Goal: Obtain resource: Obtain resource

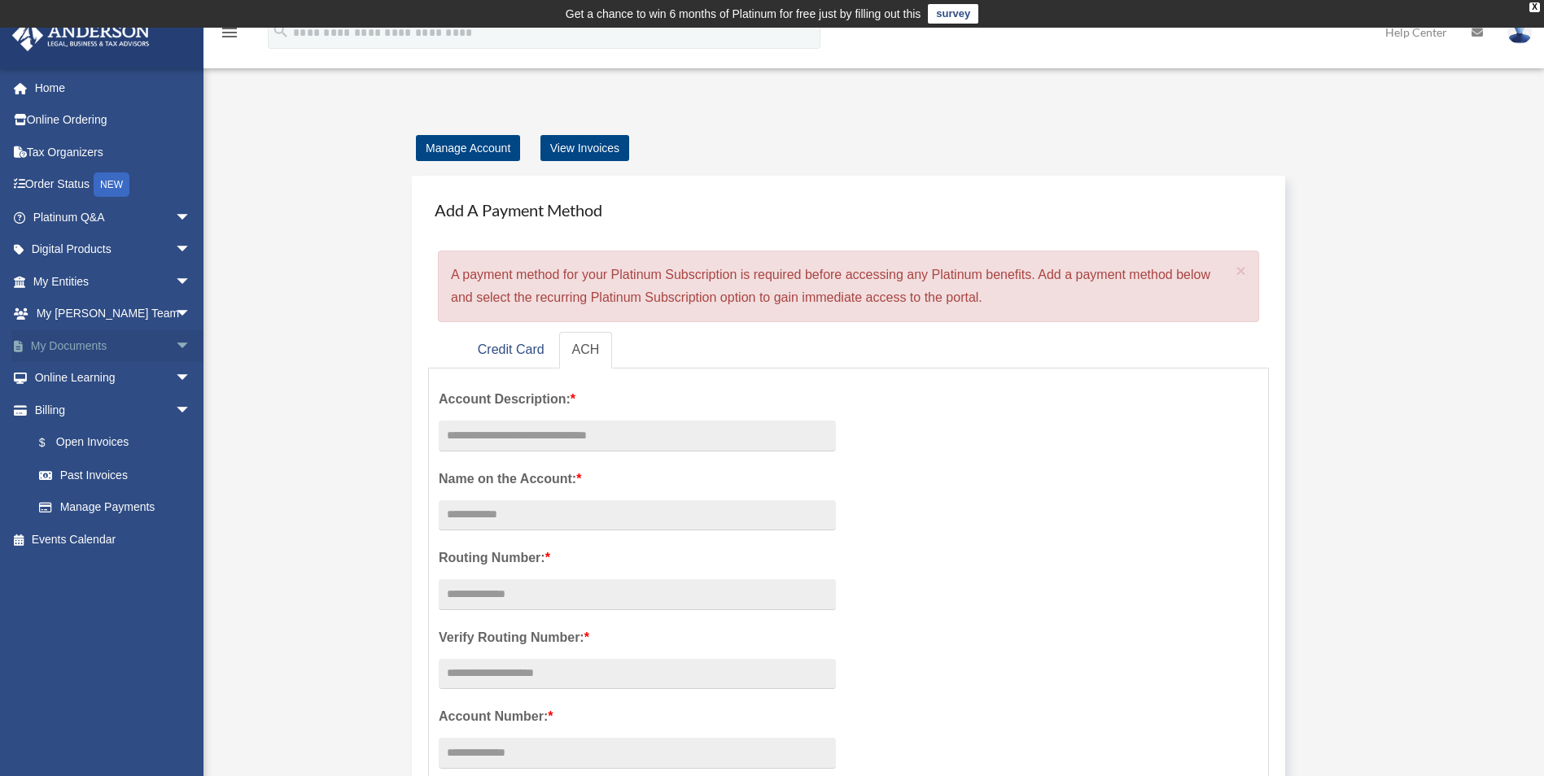
click at [93, 348] on link "My Documents arrow_drop_down" at bounding box center [113, 346] width 204 height 33
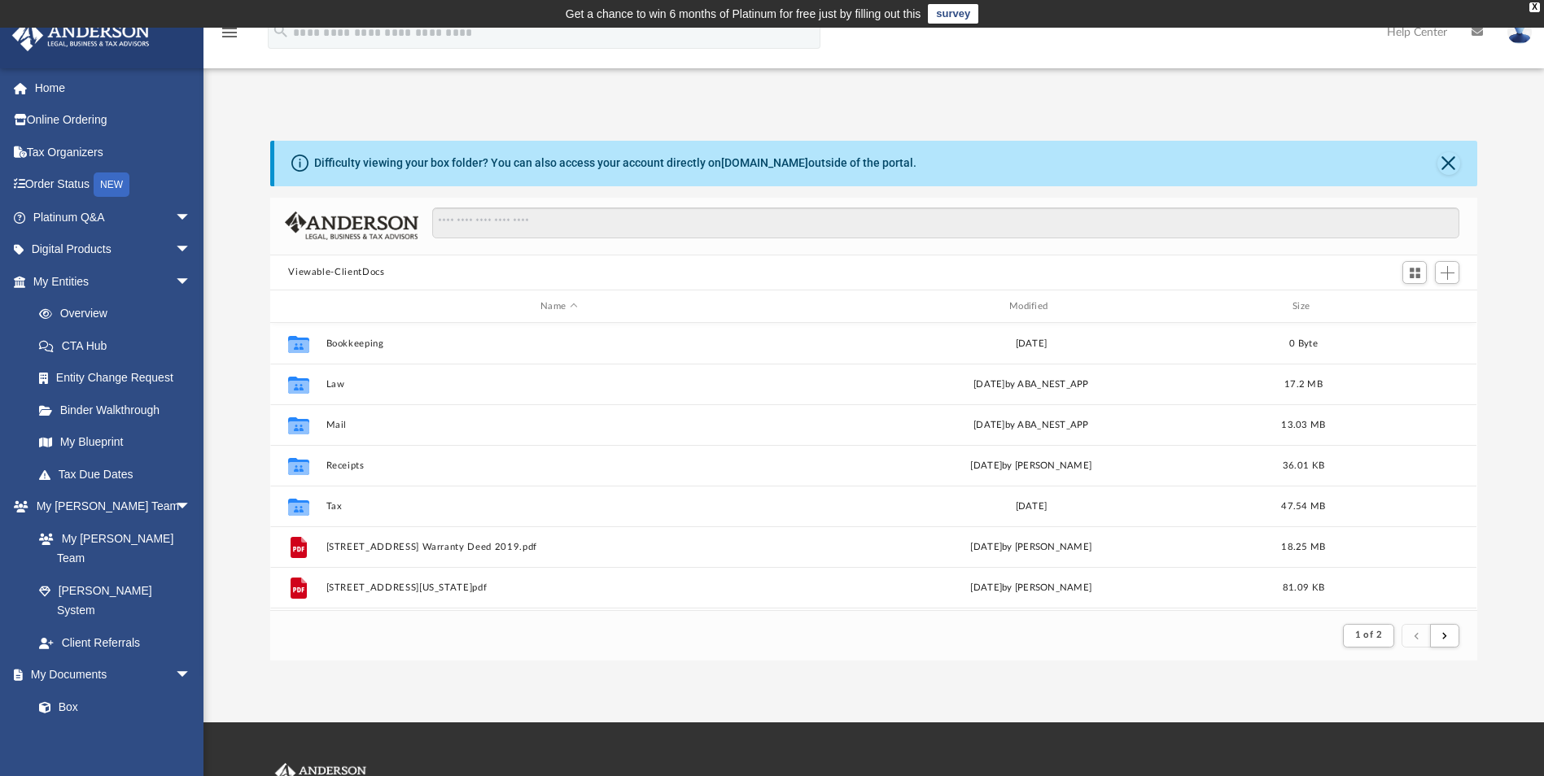
scroll to position [308, 1195]
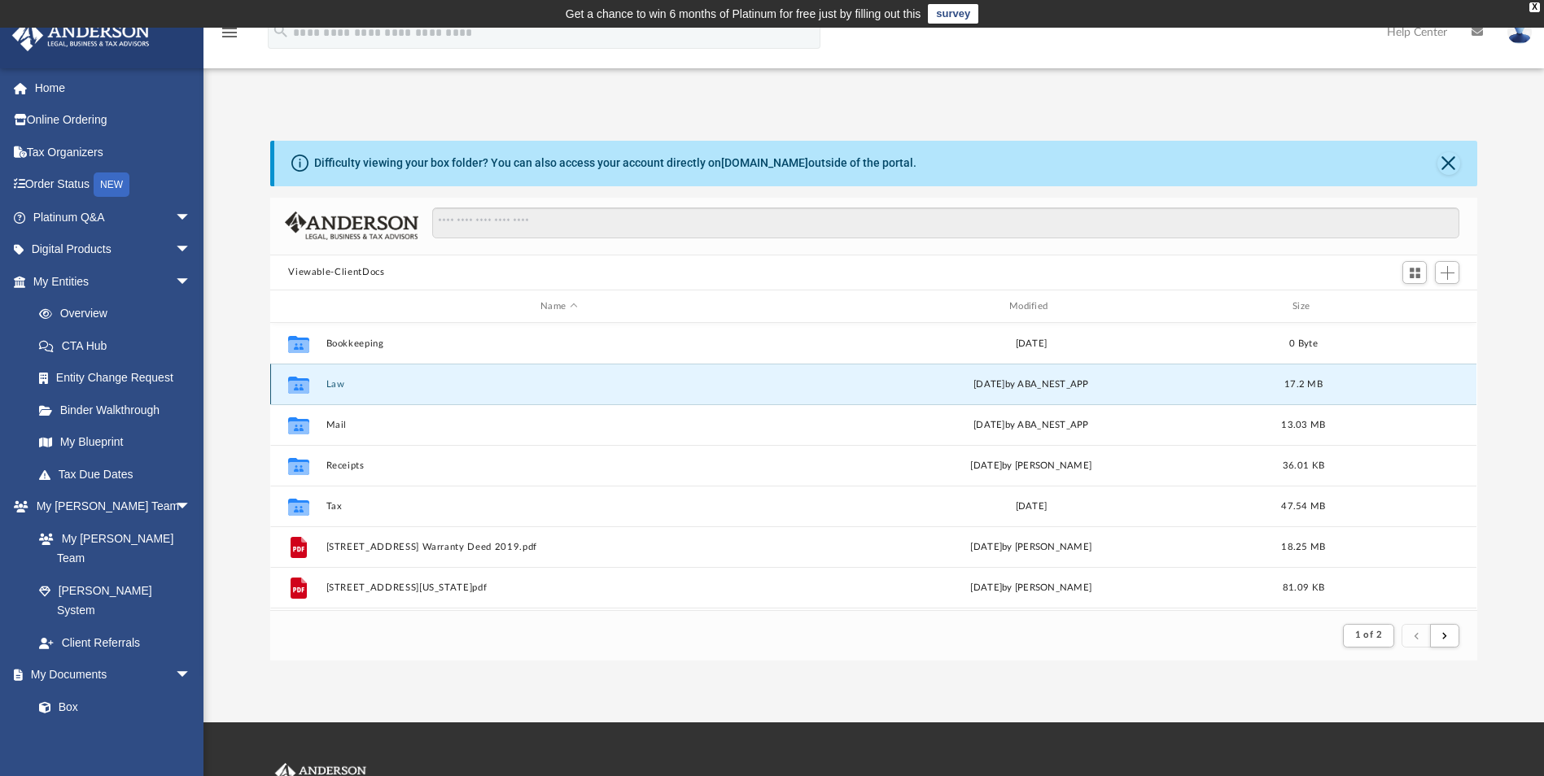
click at [337, 383] on button "Law" at bounding box center [558, 384] width 465 height 11
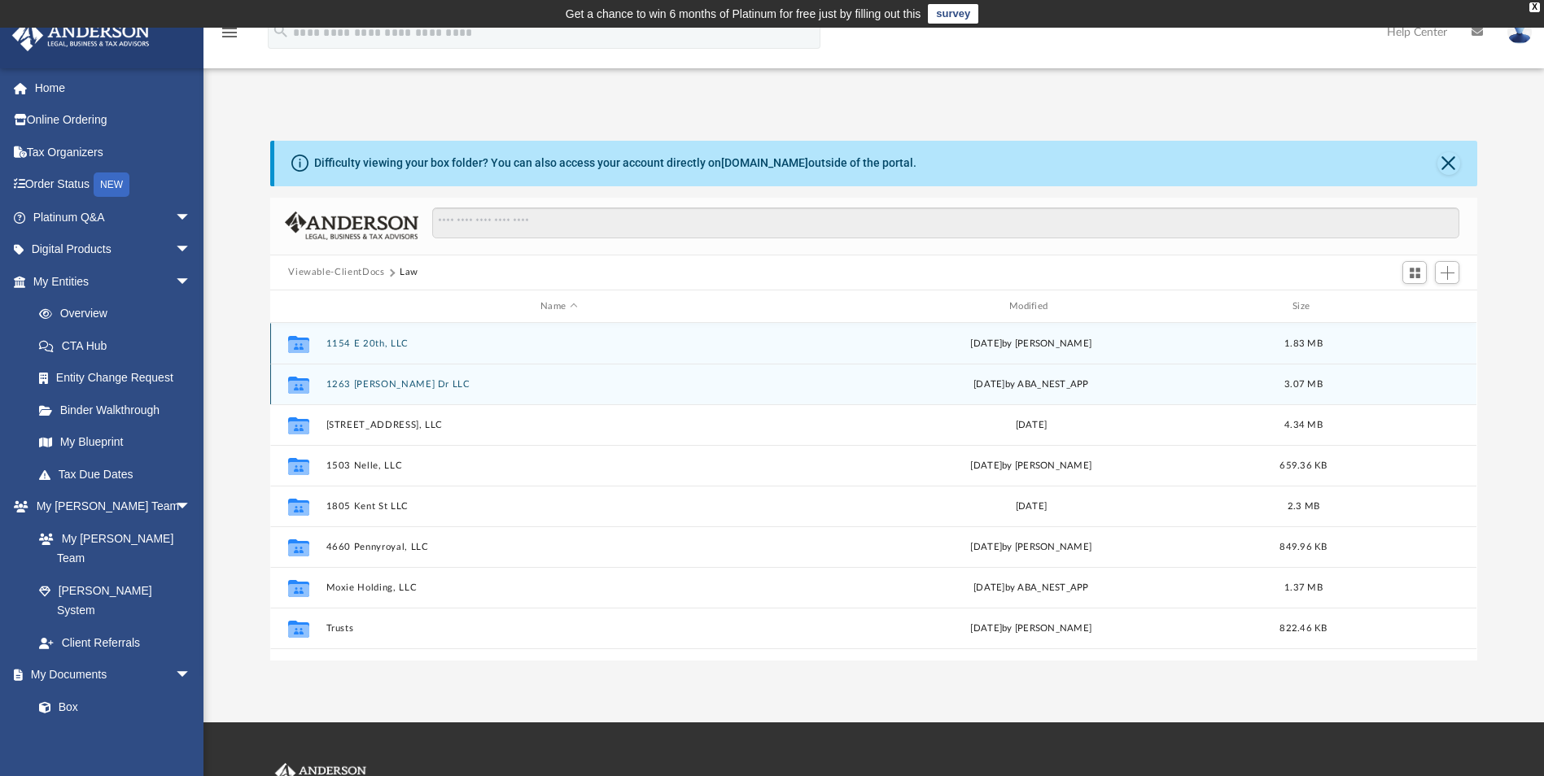
scroll to position [358, 1195]
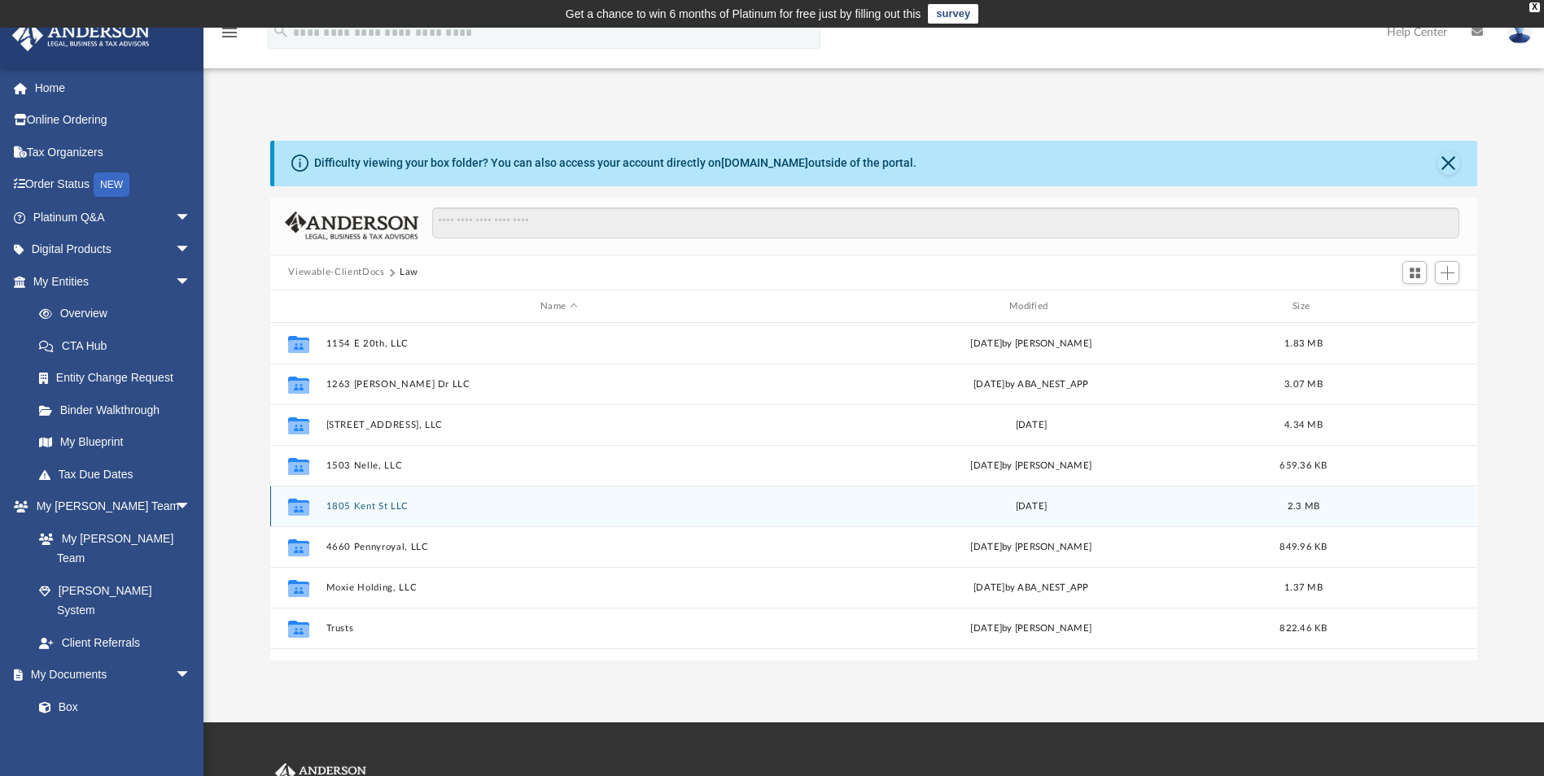
click at [367, 506] on button "1805 Kent St LLC" at bounding box center [558, 506] width 465 height 11
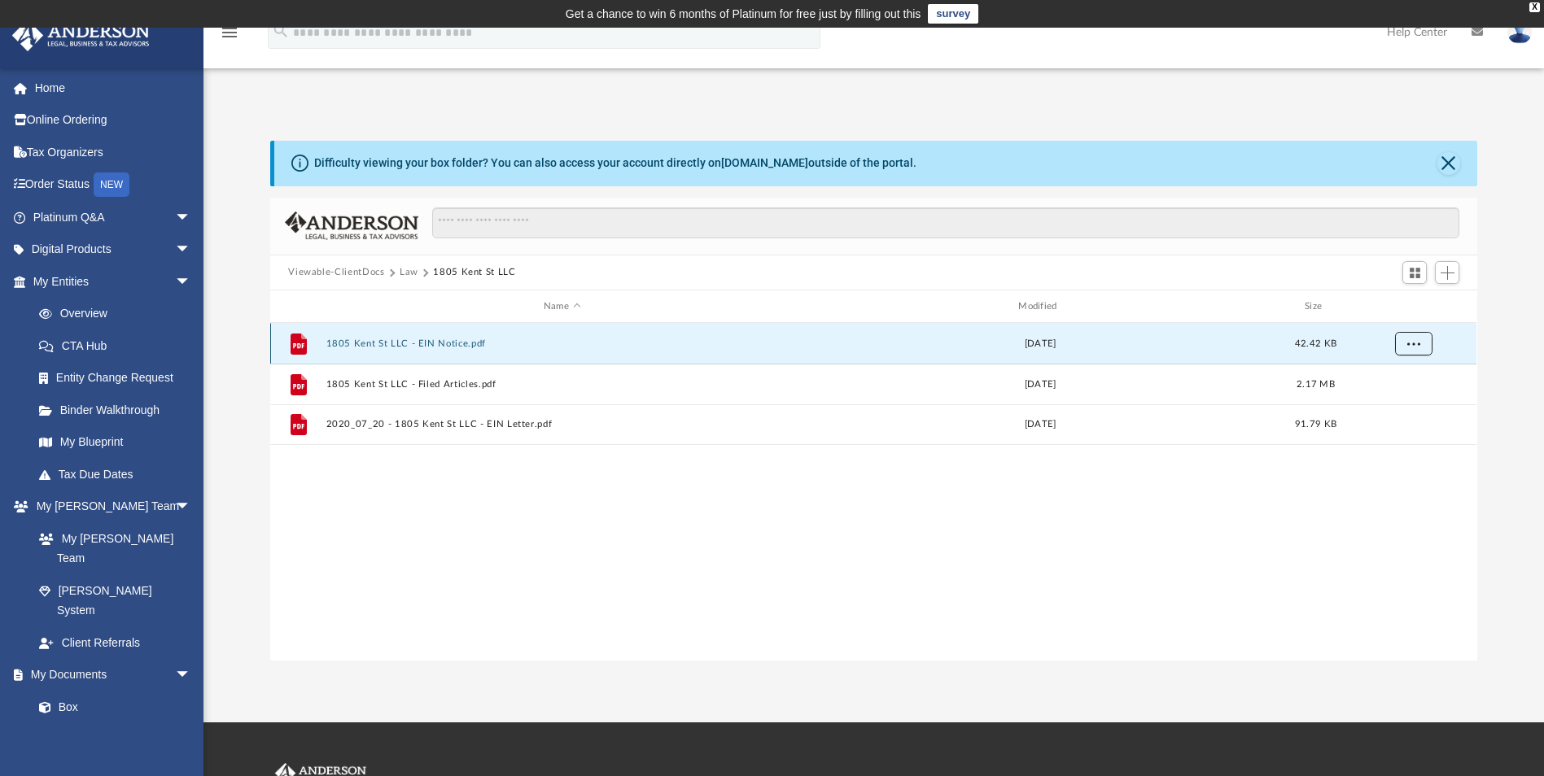
click at [1413, 342] on span "More options" at bounding box center [1413, 343] width 13 height 9
click at [379, 346] on button "1805 Kent St LLC - EIN Notice.pdf" at bounding box center [561, 344] width 471 height 11
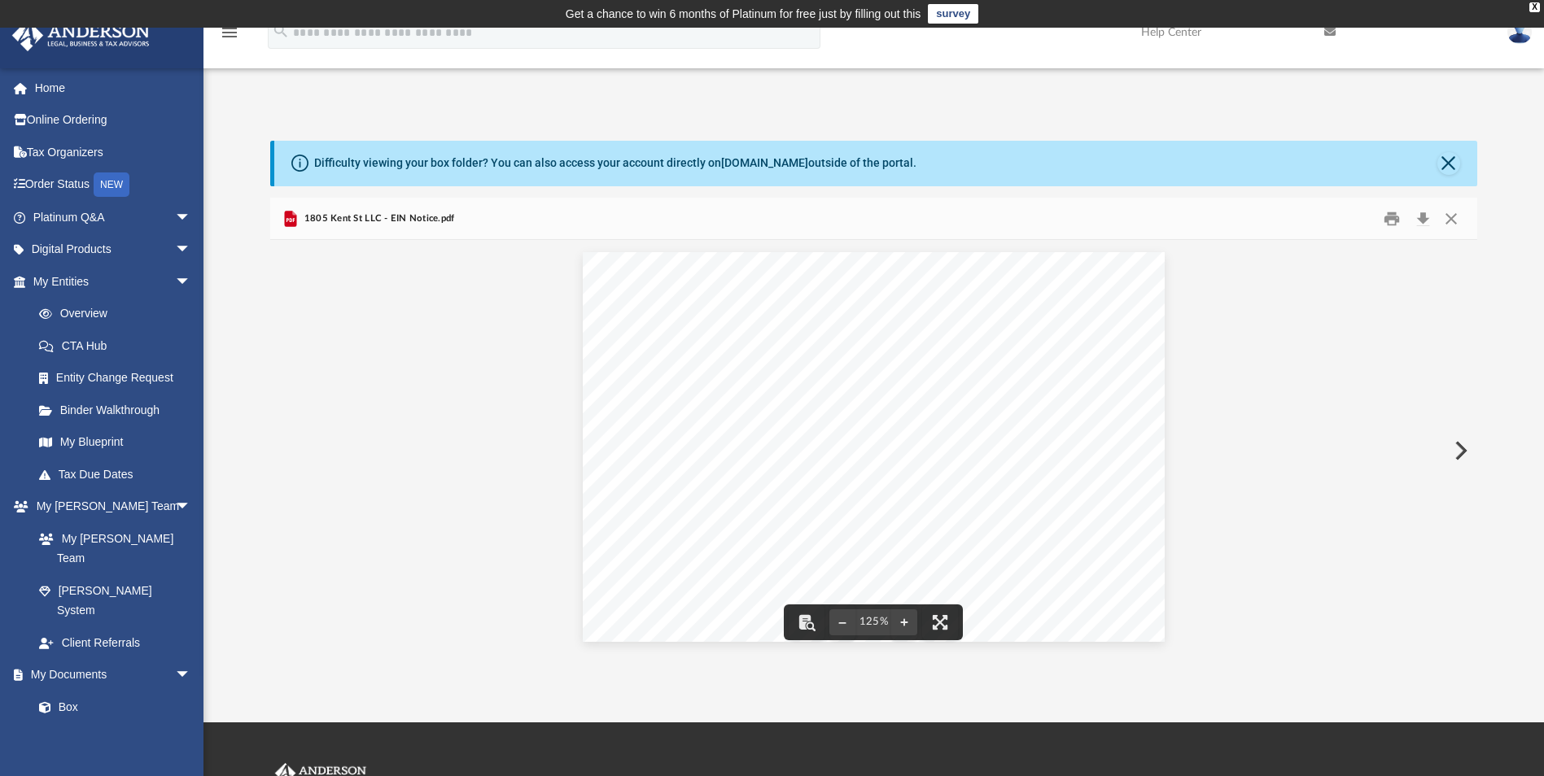
drag, startPoint x: 880, startPoint y: 293, endPoint x: 1341, endPoint y: 305, distance: 460.8
click at [1341, 305] on div "Document Viewer" at bounding box center [873, 447] width 1206 height 414
click at [1389, 217] on button "Print" at bounding box center [1391, 218] width 33 height 25
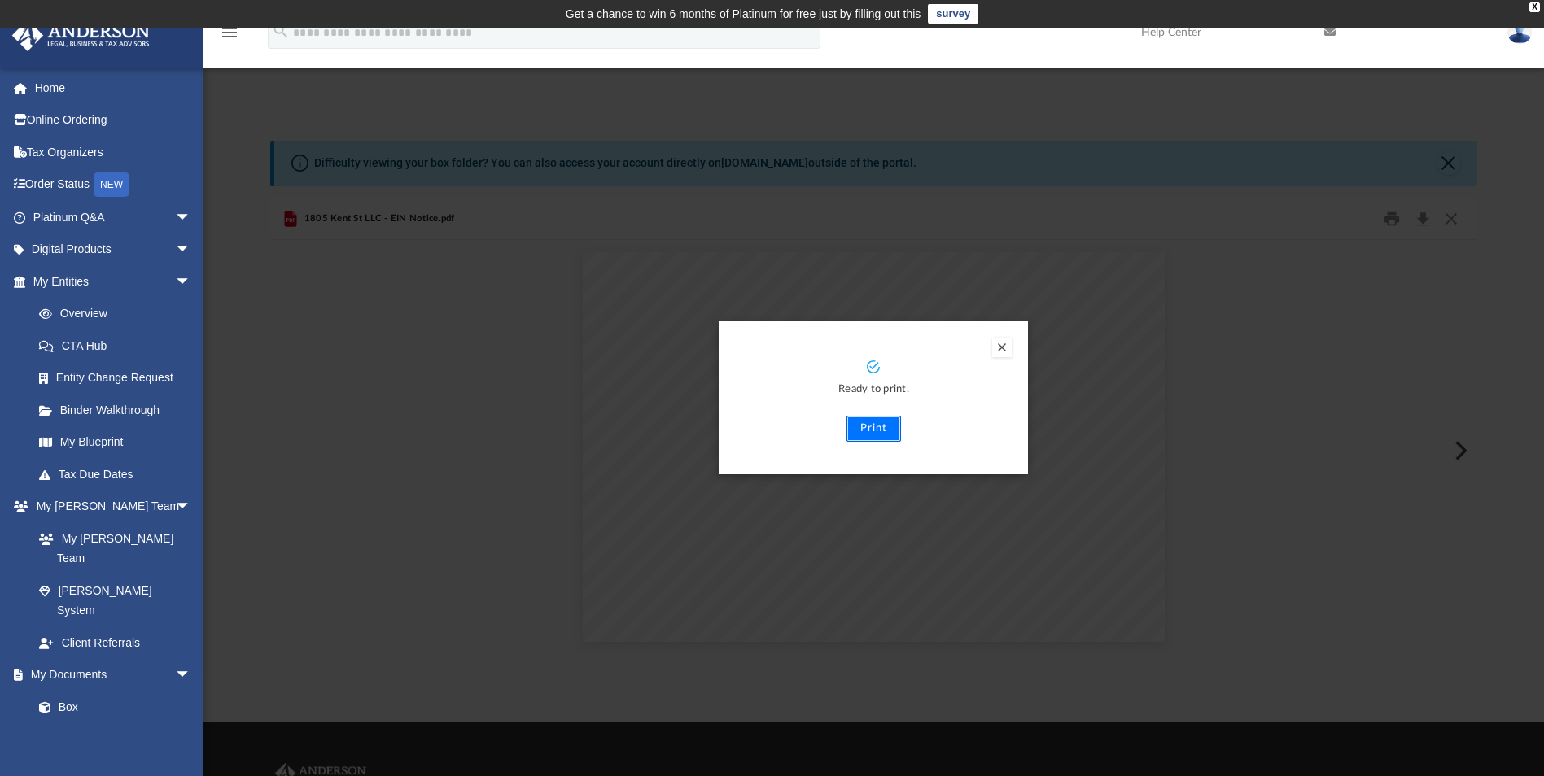
click at [868, 422] on button "Print" at bounding box center [873, 429] width 55 height 26
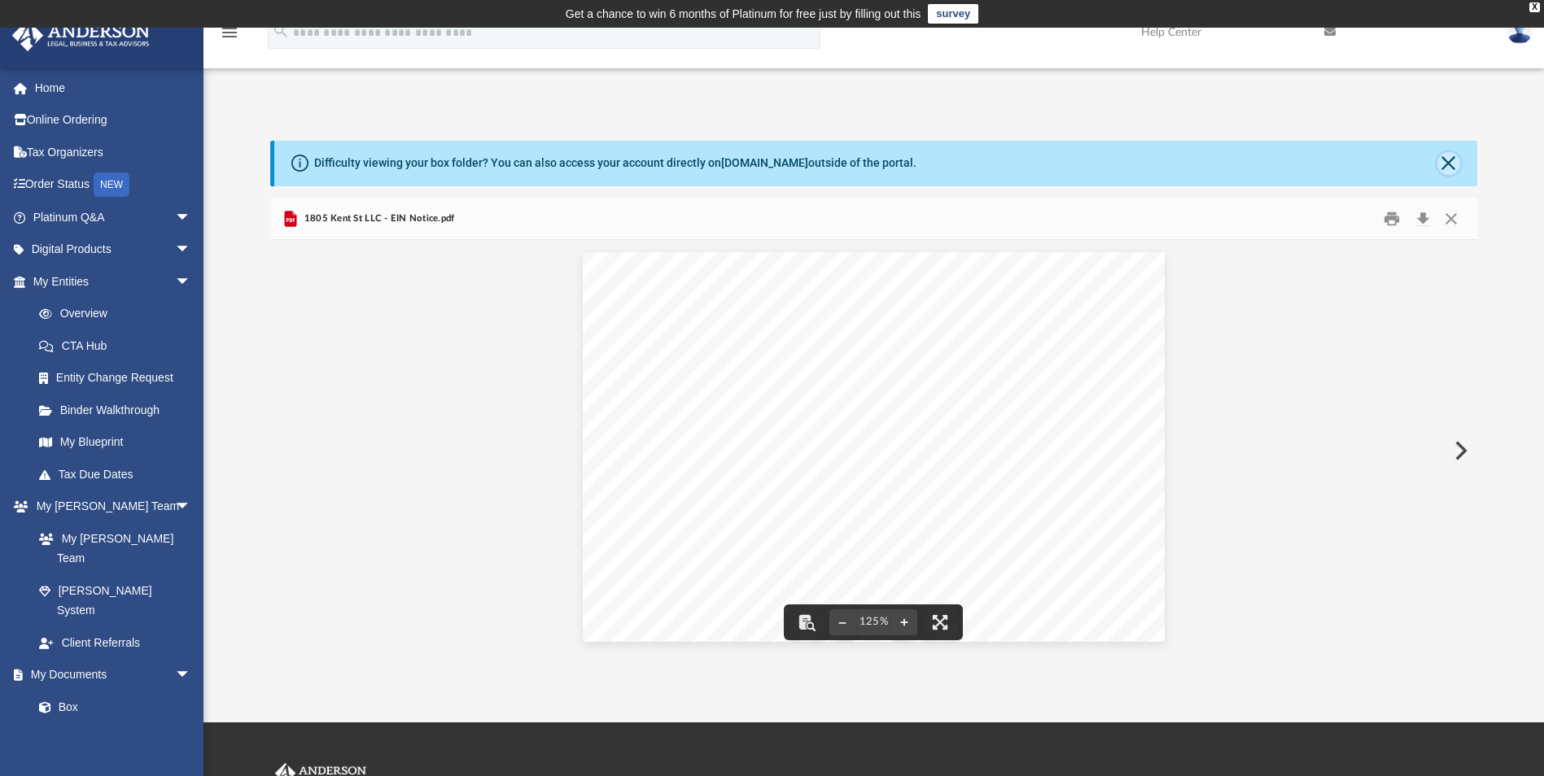
click at [1449, 161] on button "Close" at bounding box center [1448, 163] width 23 height 23
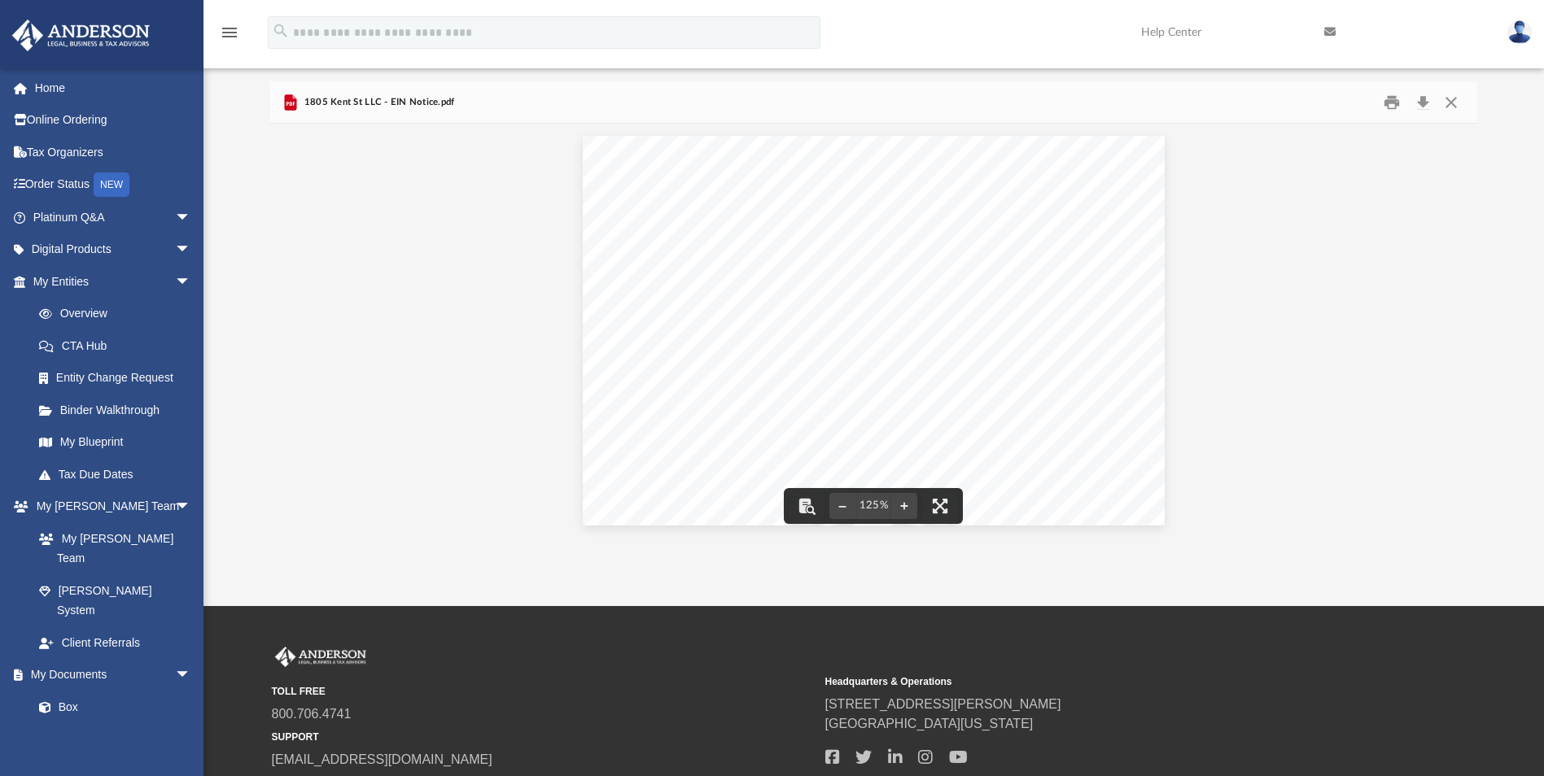
scroll to position [0, 0]
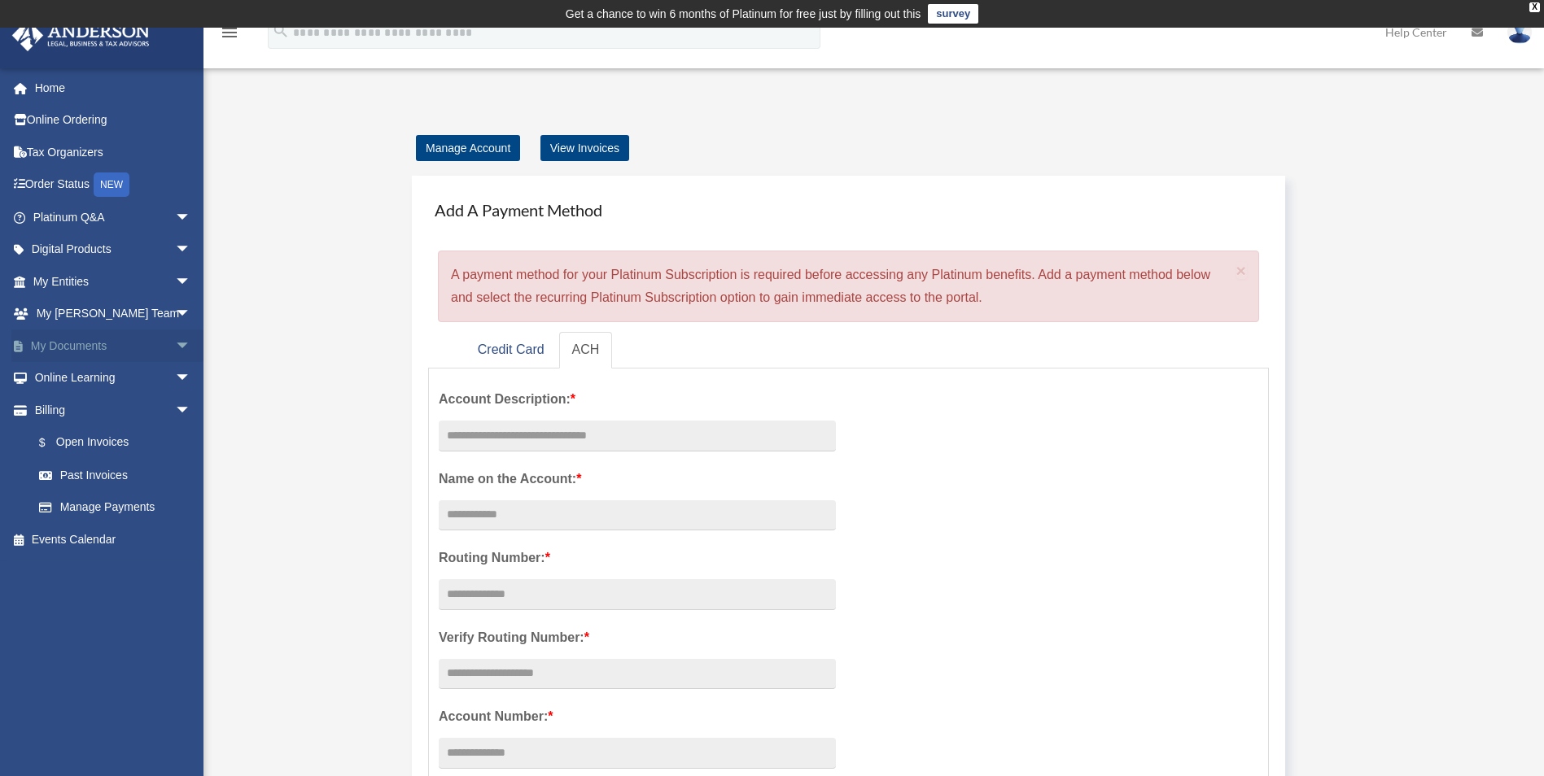
click at [102, 349] on link "My Documents arrow_drop_down" at bounding box center [113, 346] width 204 height 33
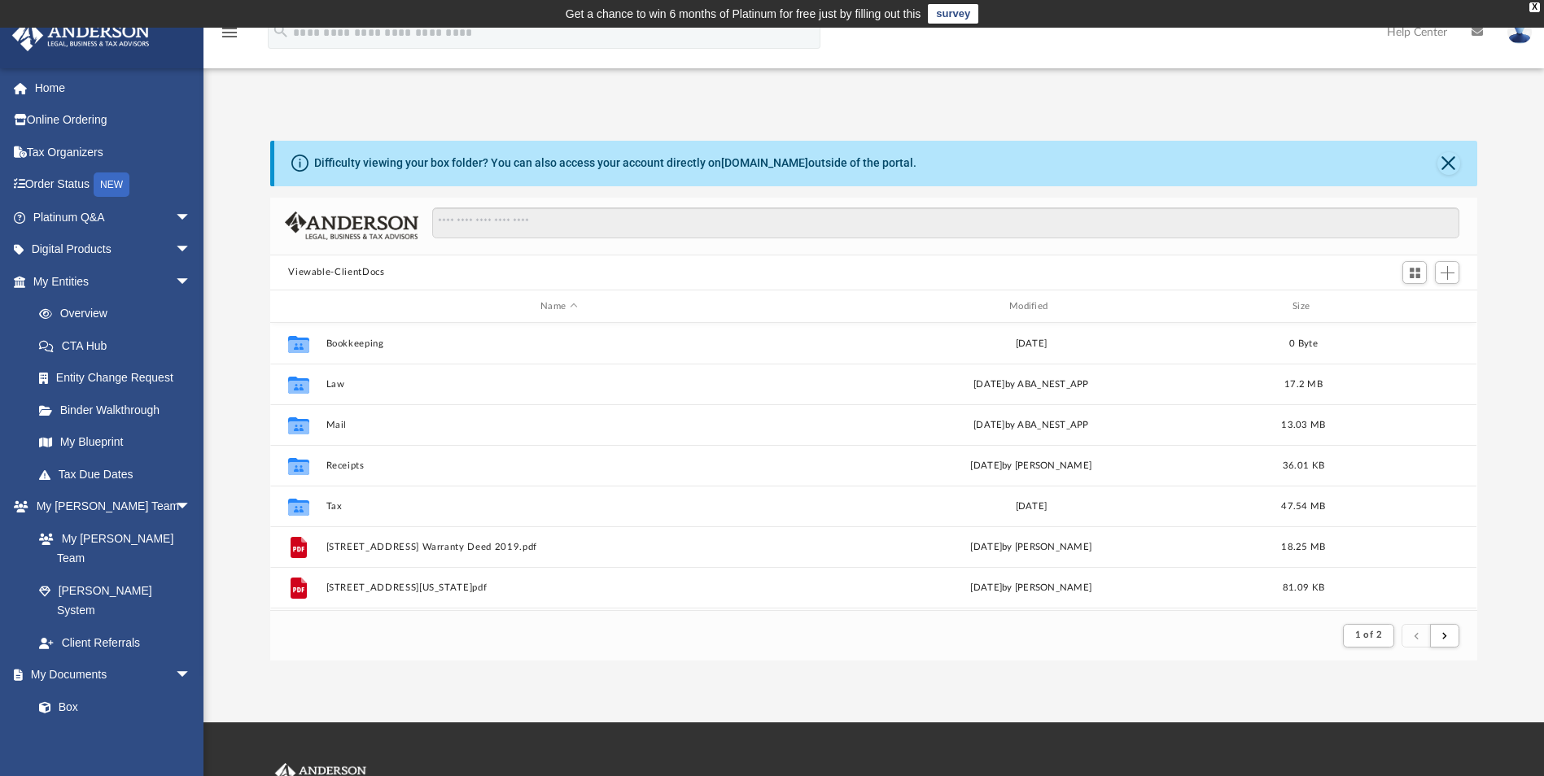
scroll to position [308, 1195]
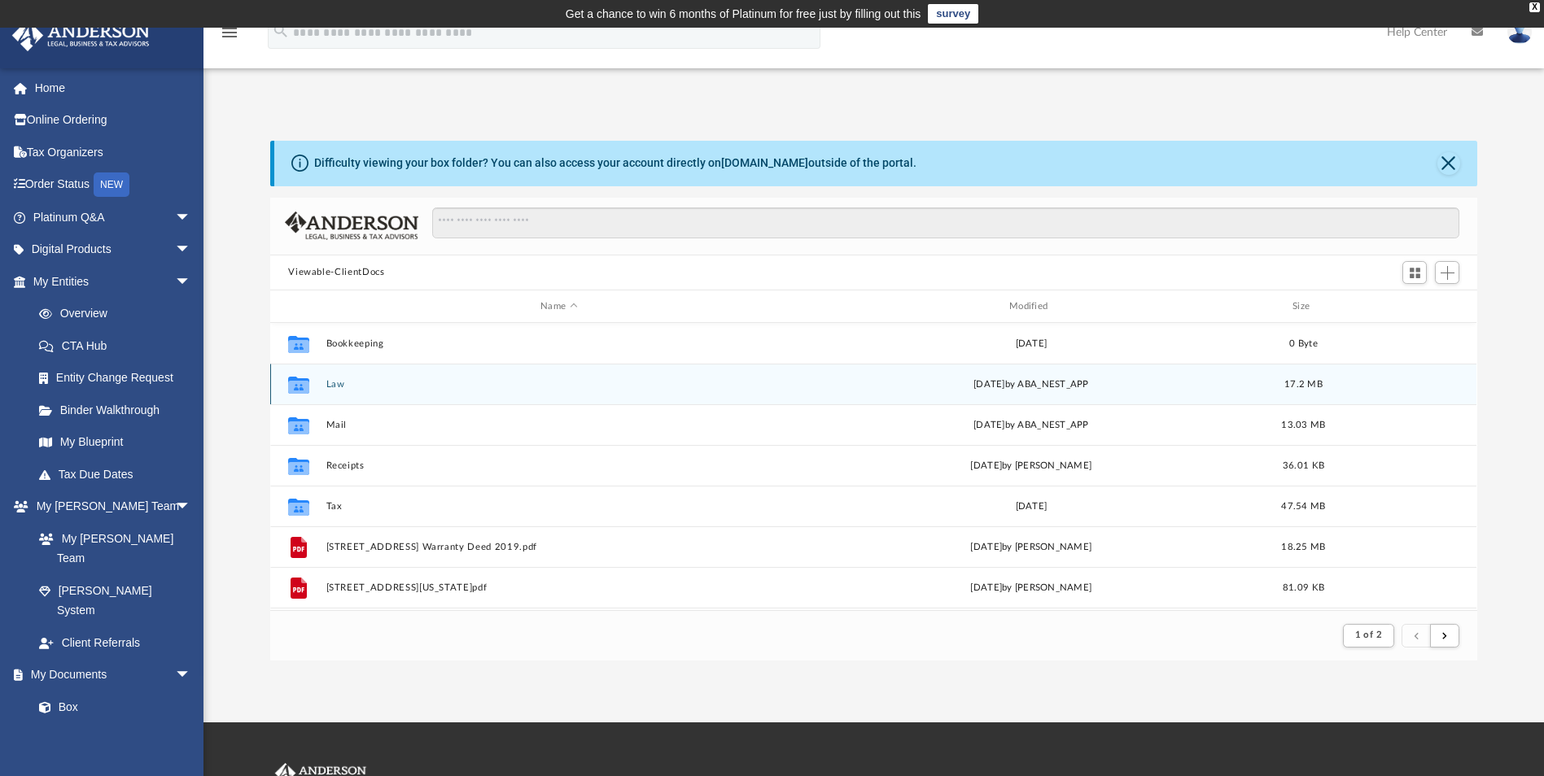
click at [333, 381] on button "Law" at bounding box center [558, 384] width 465 height 11
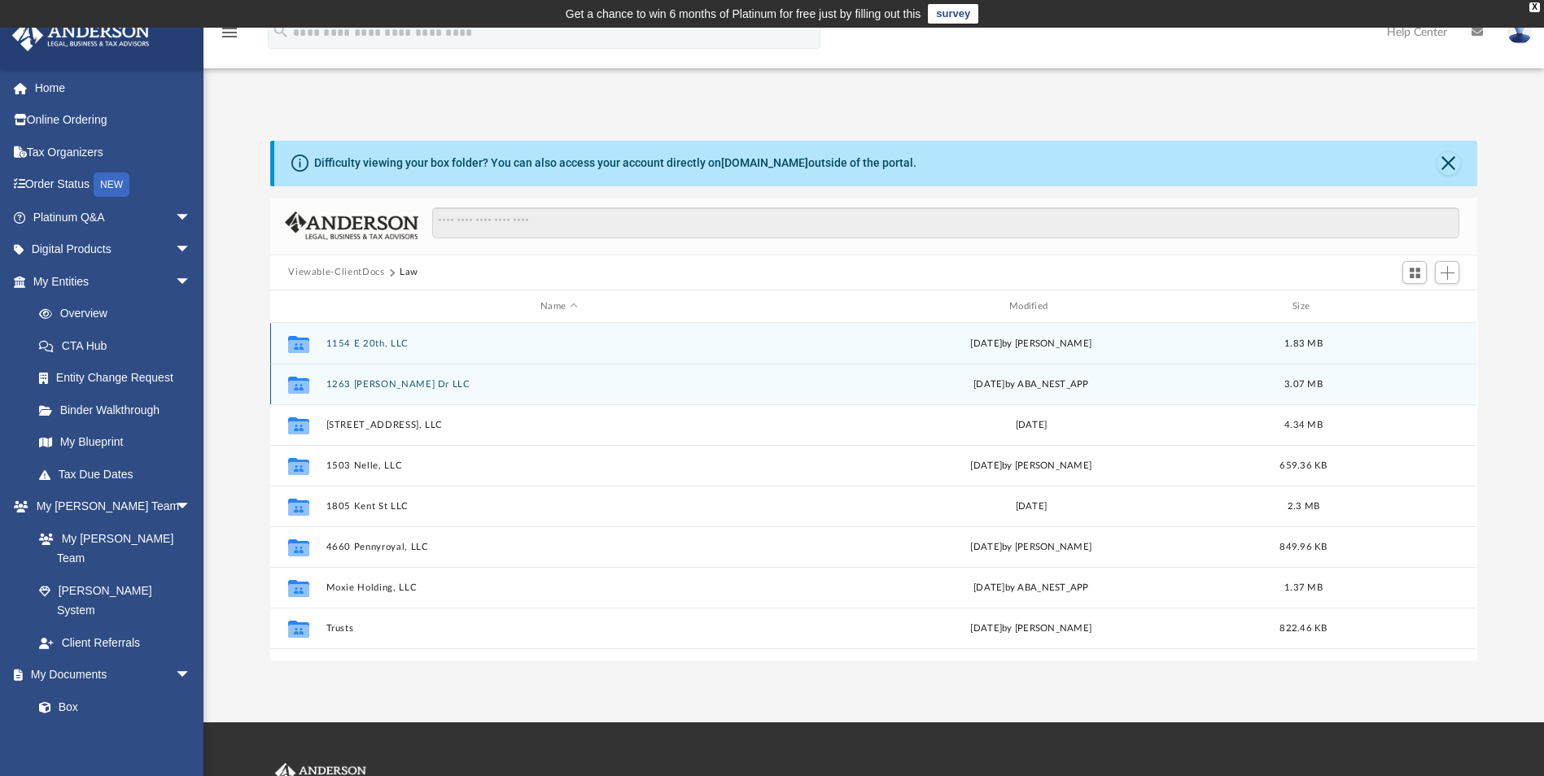
scroll to position [358, 1195]
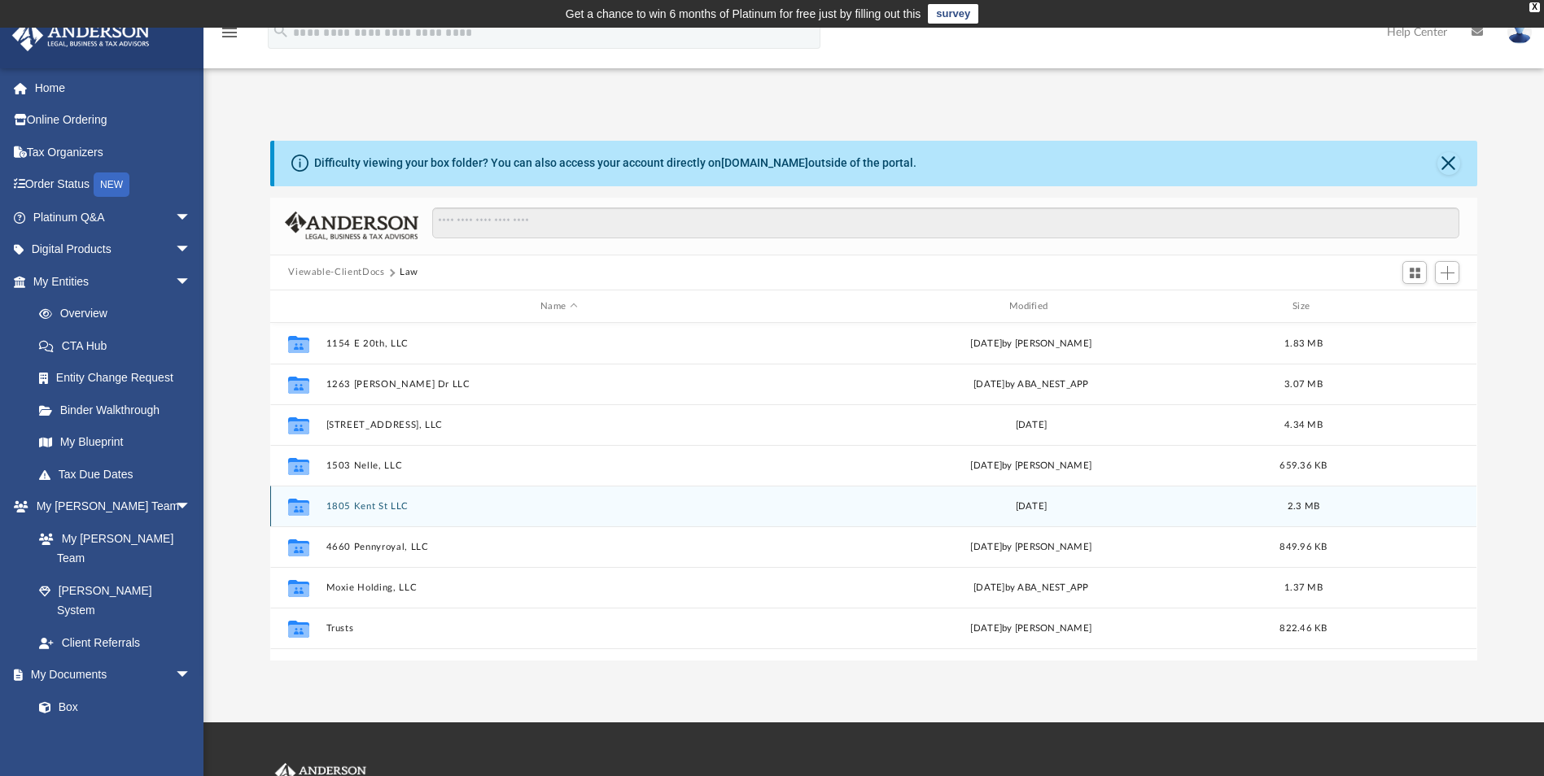
click at [377, 502] on button "1805 Kent St LLC" at bounding box center [558, 506] width 465 height 11
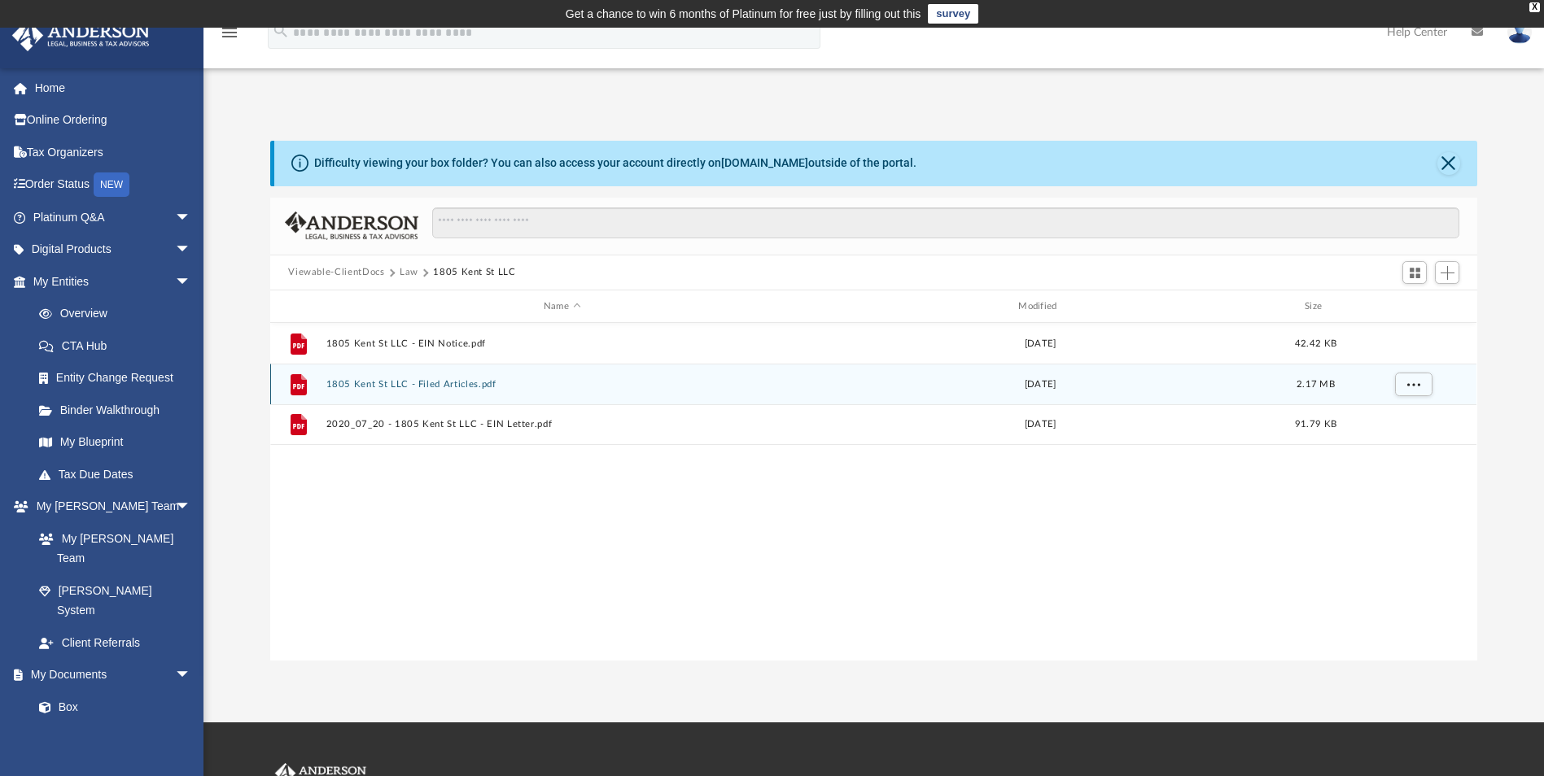
click at [425, 382] on button "1805 Kent St LLC - Filed Articles.pdf" at bounding box center [561, 384] width 471 height 11
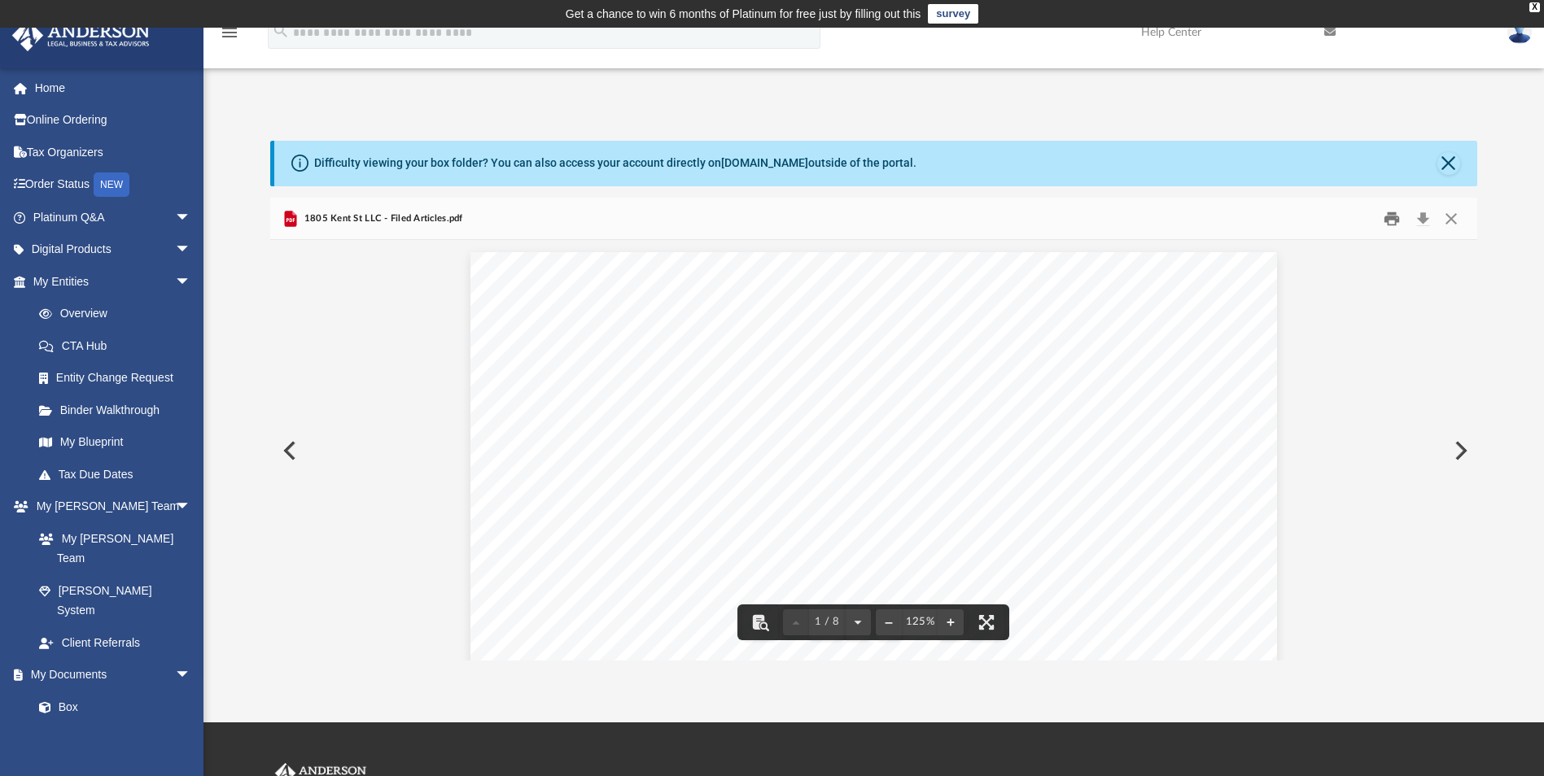
click at [1387, 220] on button "Print" at bounding box center [1391, 218] width 33 height 25
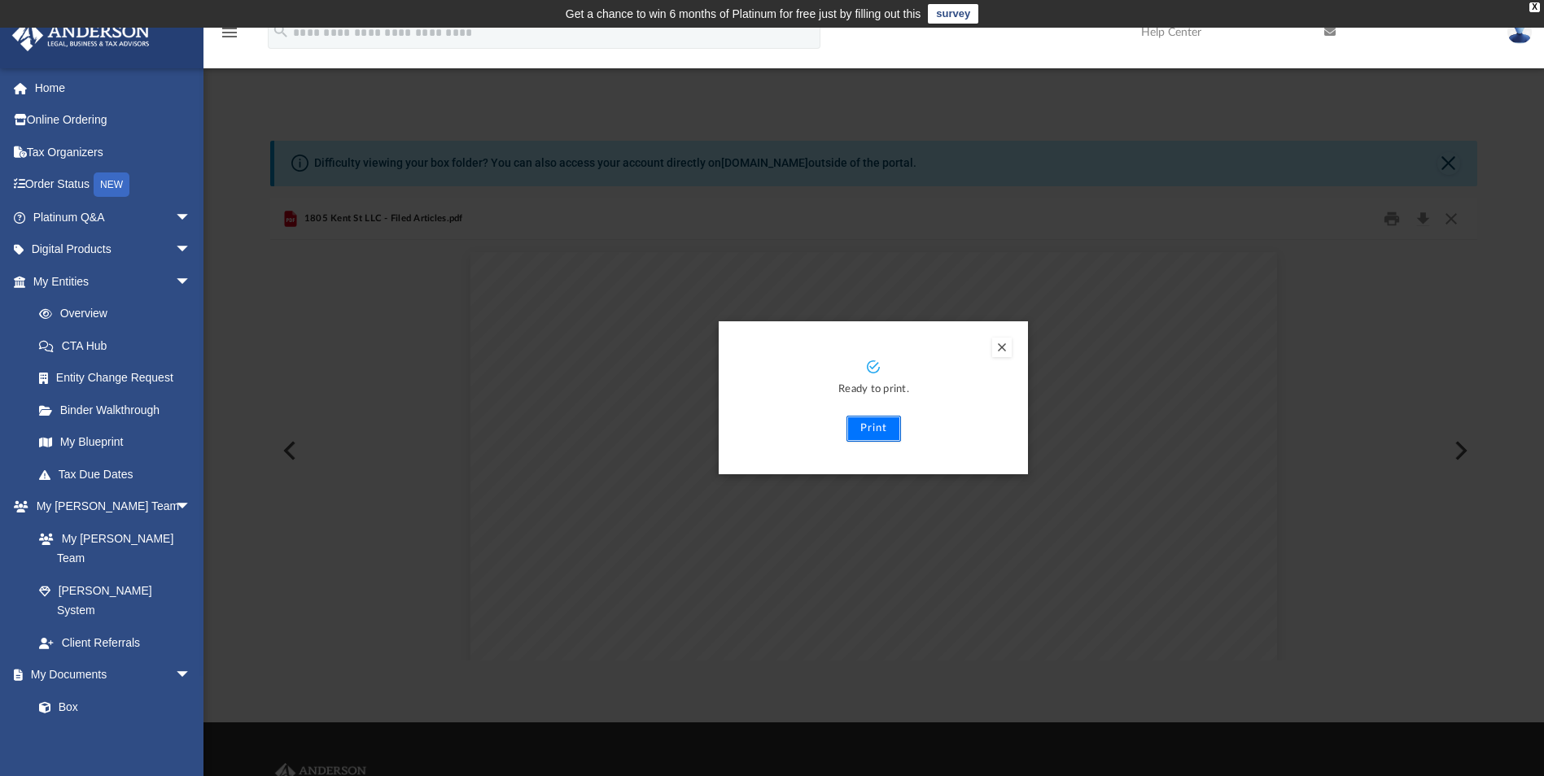
click at [870, 422] on button "Print" at bounding box center [873, 429] width 55 height 26
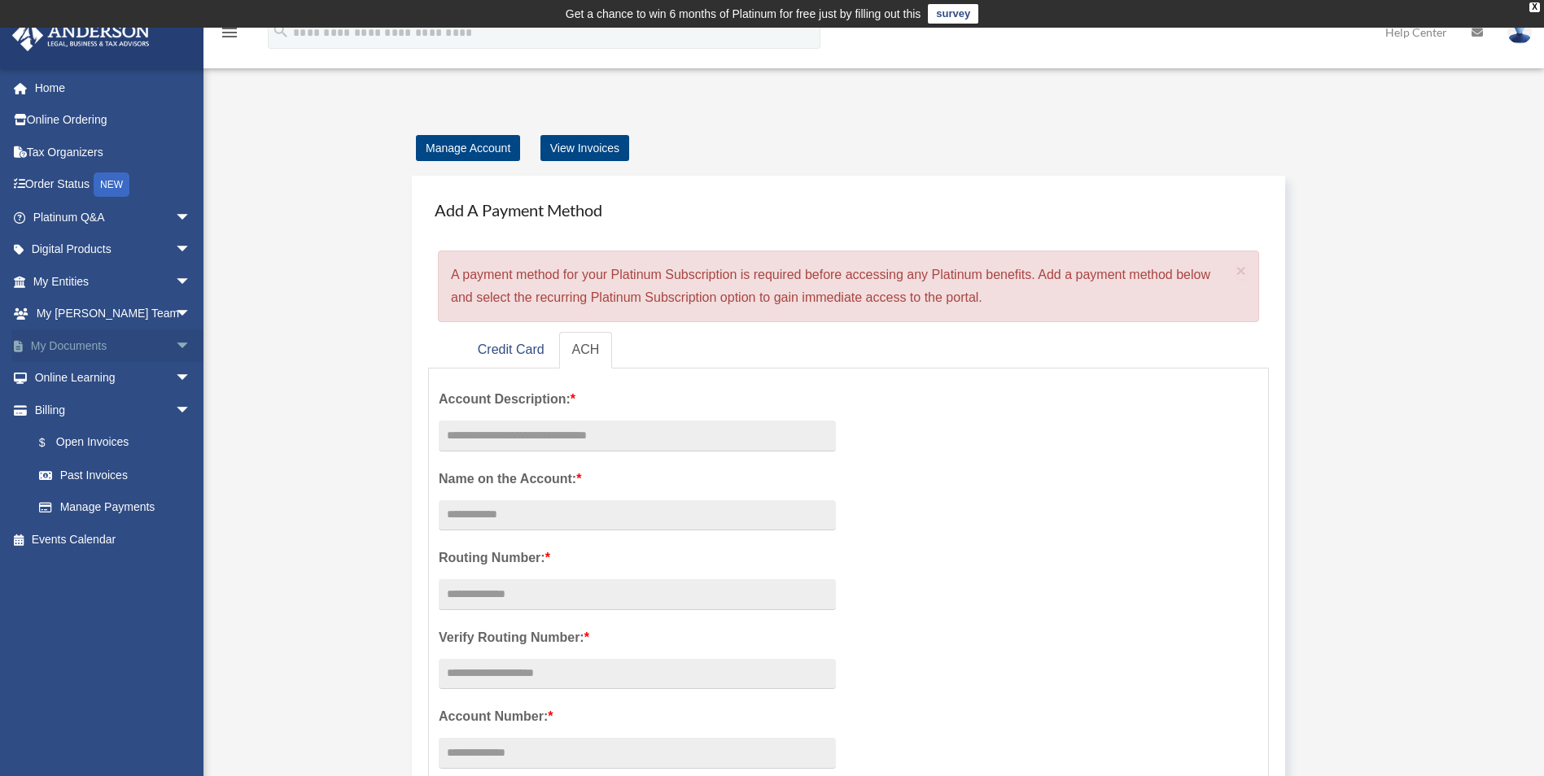
click at [68, 347] on link "My Documents arrow_drop_down" at bounding box center [113, 346] width 204 height 33
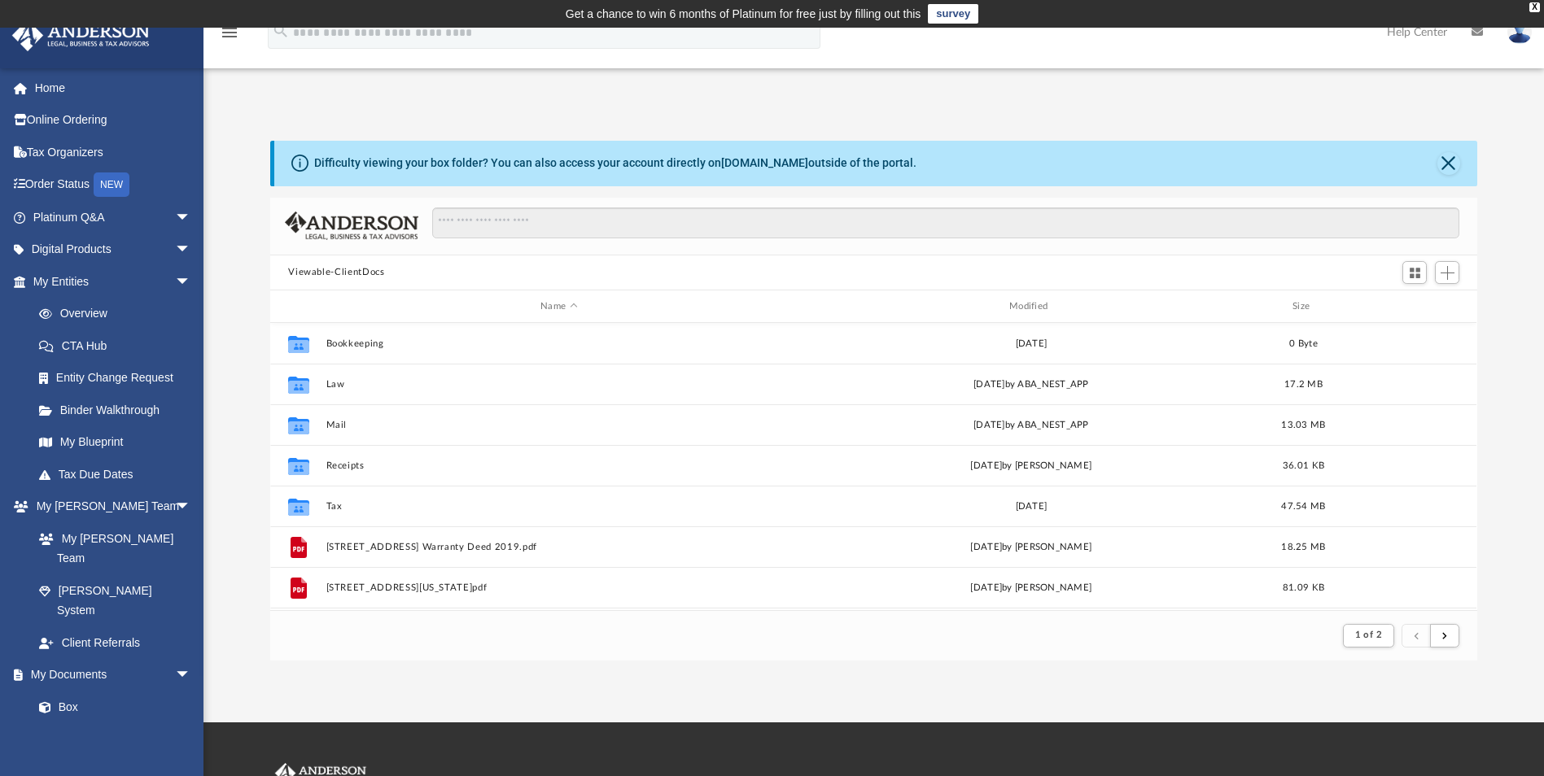
scroll to position [308, 1195]
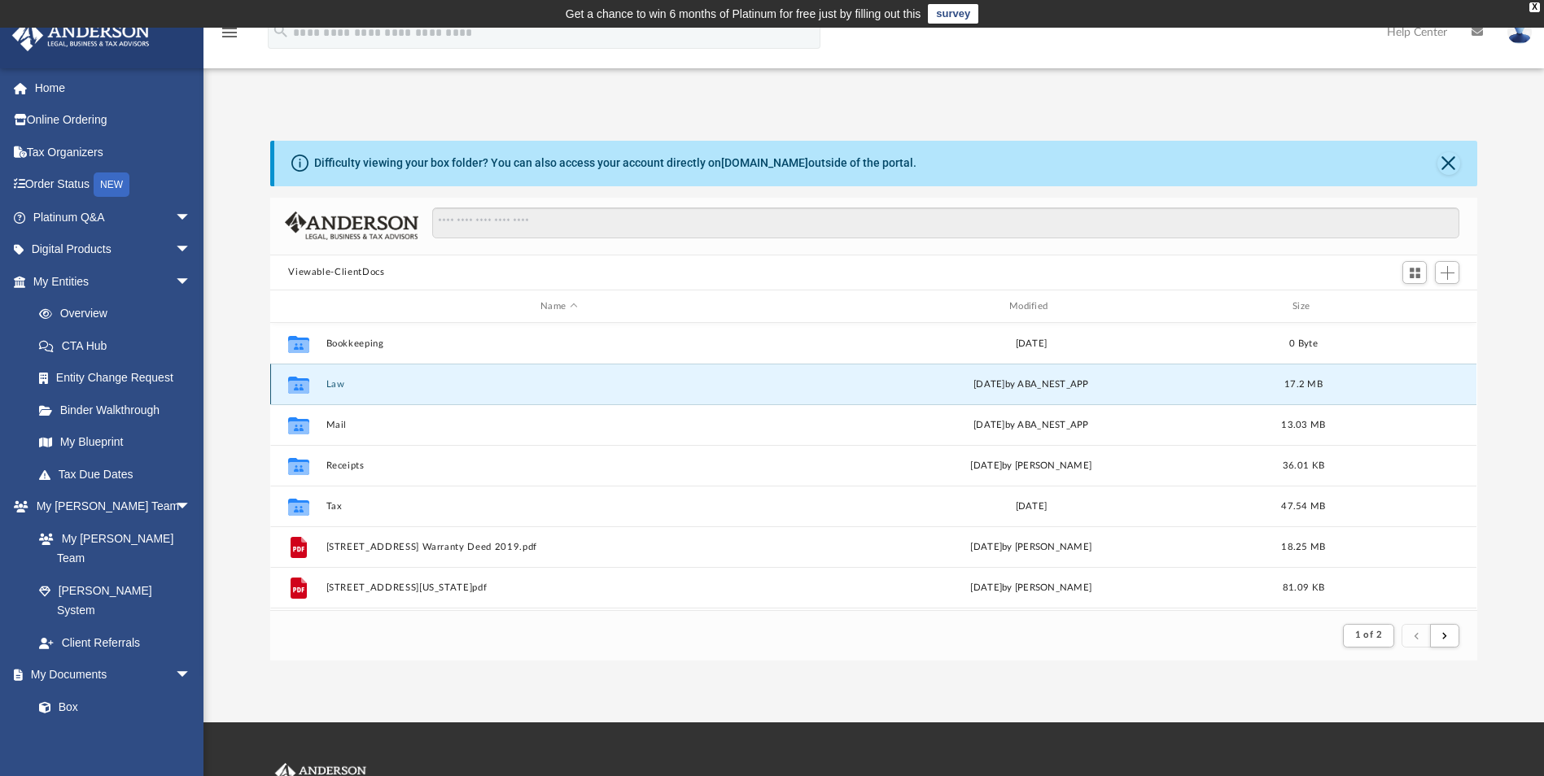
click at [335, 387] on button "Law" at bounding box center [558, 384] width 465 height 11
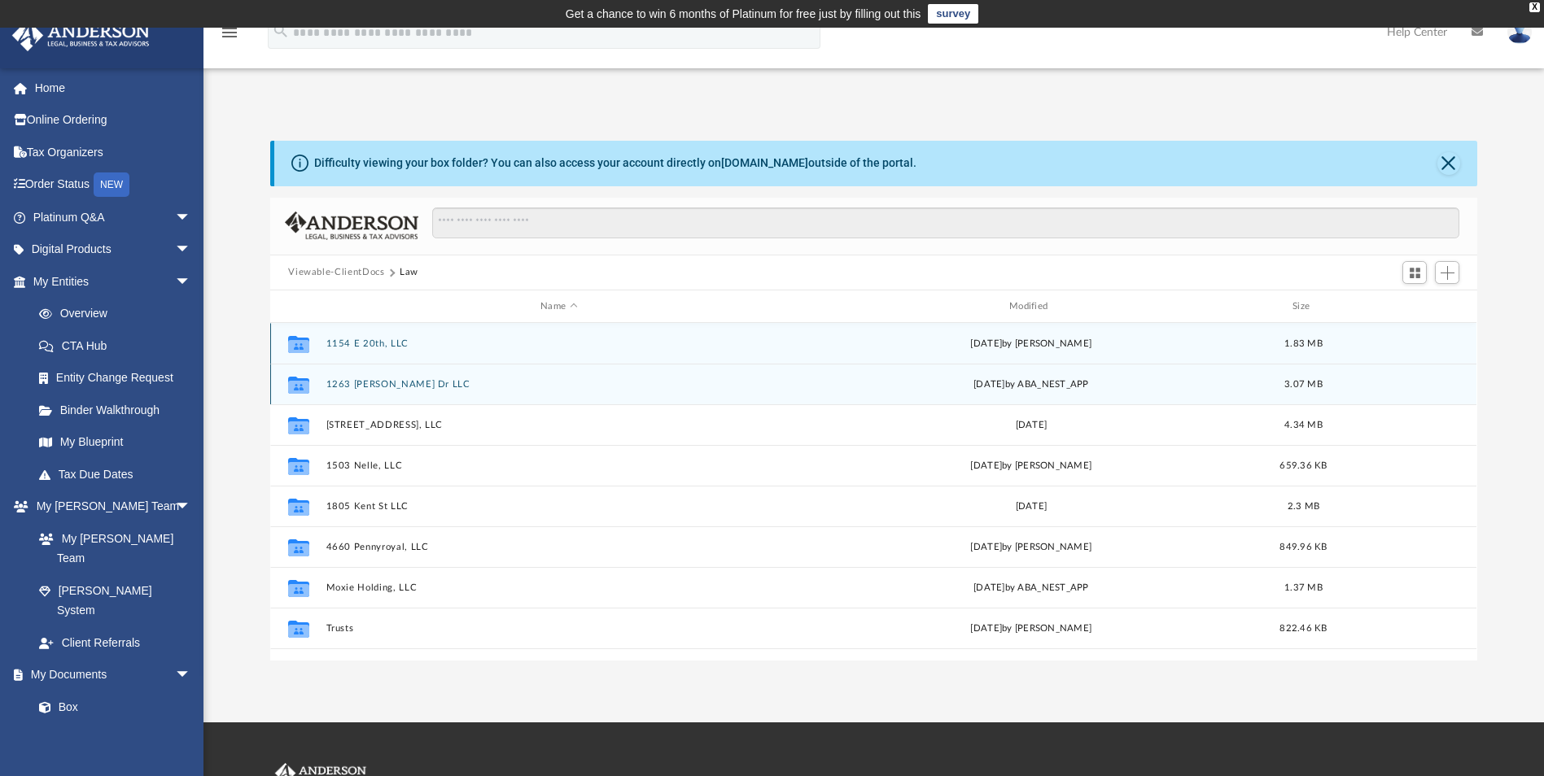
scroll to position [358, 1195]
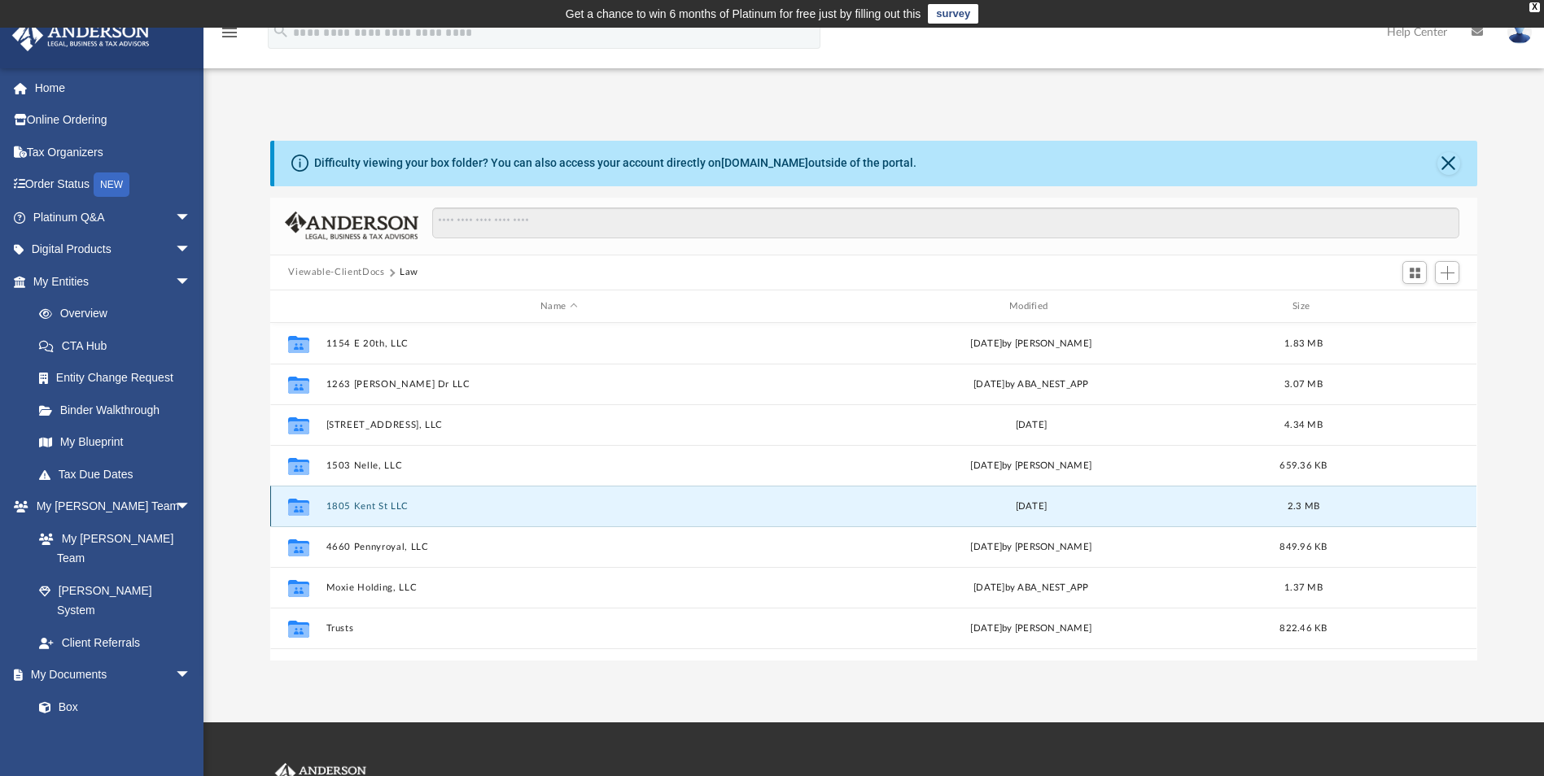
click at [366, 510] on button "1805 Kent St LLC" at bounding box center [558, 506] width 465 height 11
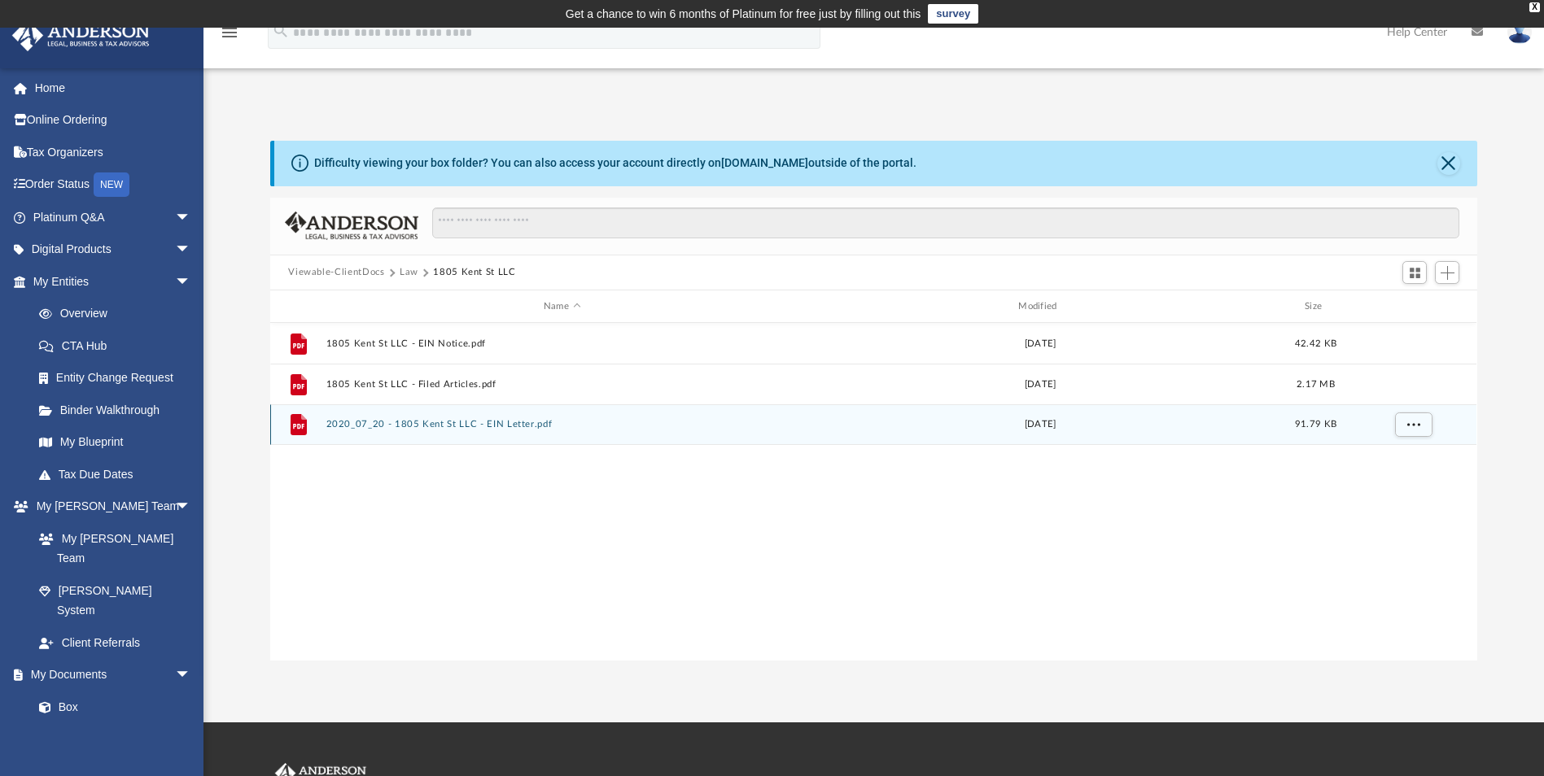
click at [447, 423] on button "2020_07_20 - 1805 Kent St LLC - EIN Letter.pdf" at bounding box center [561, 425] width 471 height 11
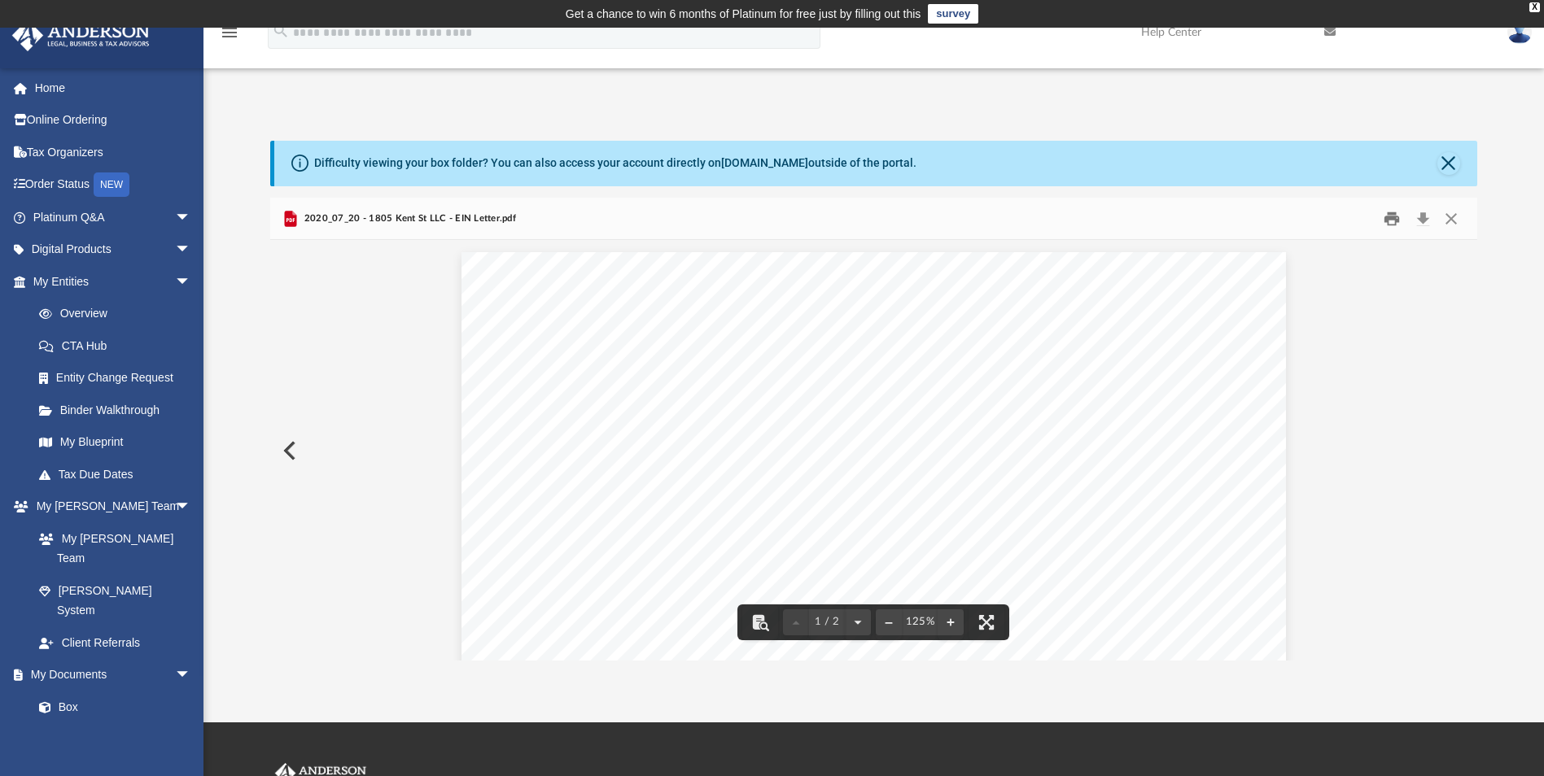
click at [1395, 213] on button "Print" at bounding box center [1391, 218] width 33 height 25
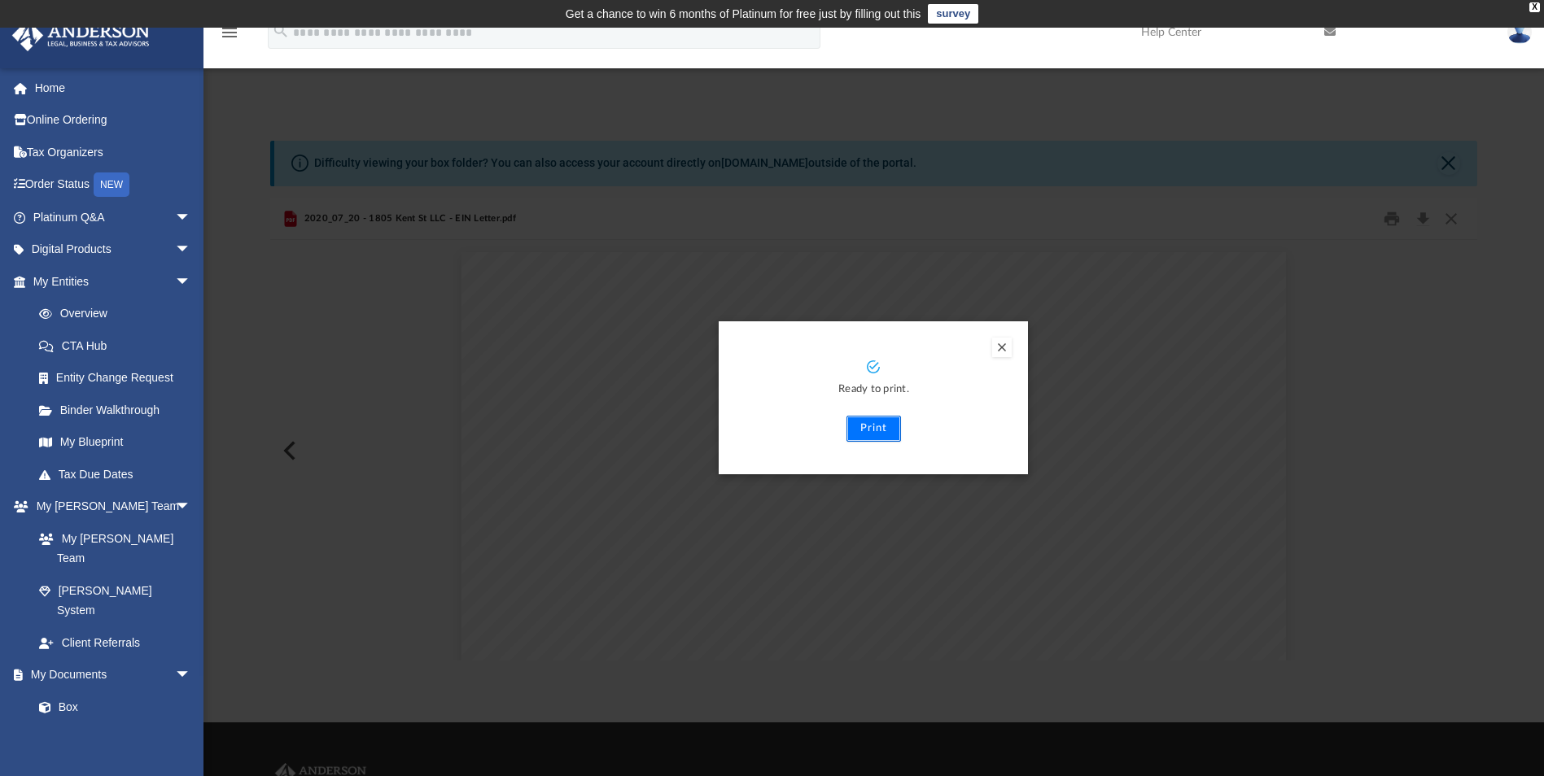
click at [872, 426] on button "Print" at bounding box center [873, 429] width 55 height 26
